Goal: Book appointment/travel/reservation

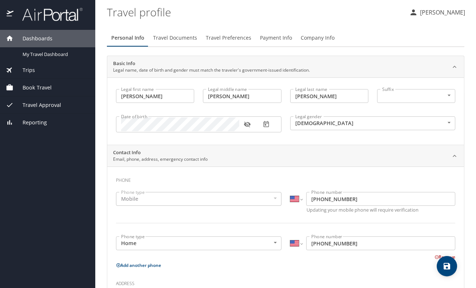
select select "US"
click at [29, 73] on span "Trips" at bounding box center [23, 70] width 21 height 8
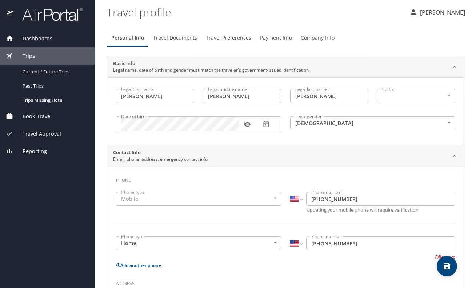
click at [31, 115] on span "Book Travel" at bounding box center [32, 116] width 38 height 8
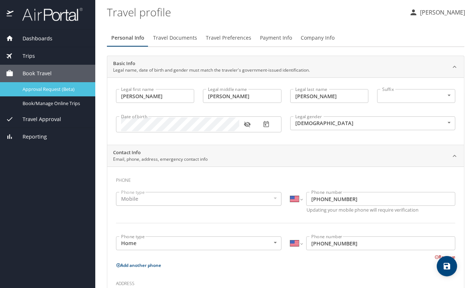
click at [41, 91] on span "Approval Request (Beta)" at bounding box center [55, 89] width 64 height 7
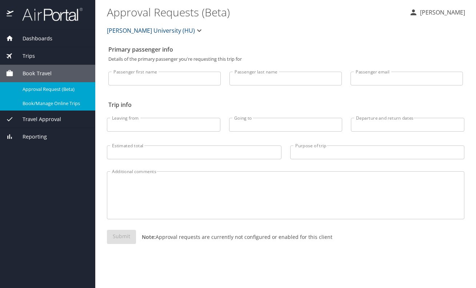
click at [39, 104] on span "Book/Manage Online Trips" at bounding box center [55, 103] width 64 height 7
